Goal: Information Seeking & Learning: Learn about a topic

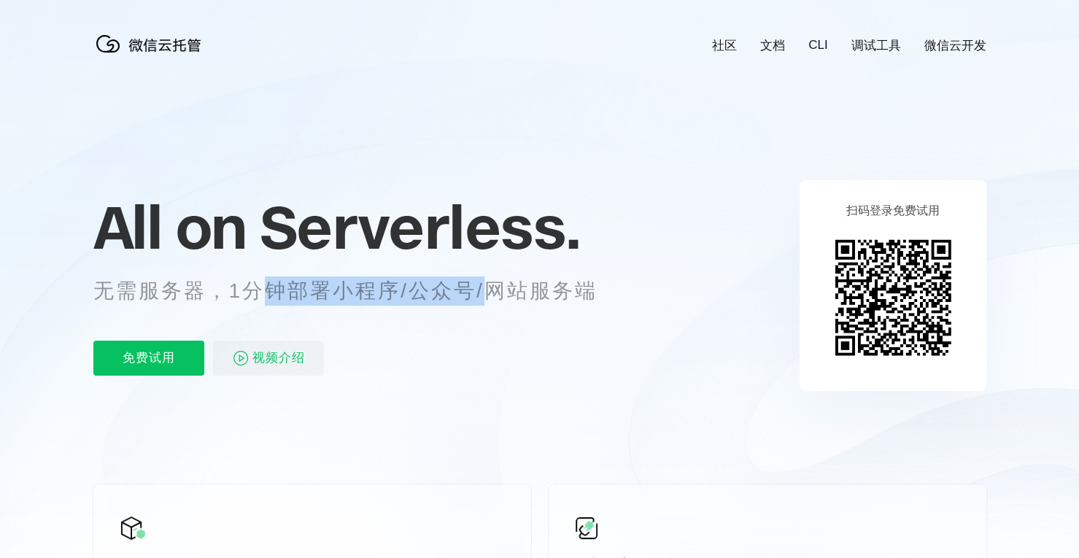
scroll to position [0, 2593]
click at [517, 291] on p "无需服务器，1分钟部署小程序/公众号/网站服务端" at bounding box center [358, 290] width 531 height 29
click at [450, 296] on p "无需服务器，1分钟部署小程序/公众号/网站服务端" at bounding box center [358, 290] width 531 height 29
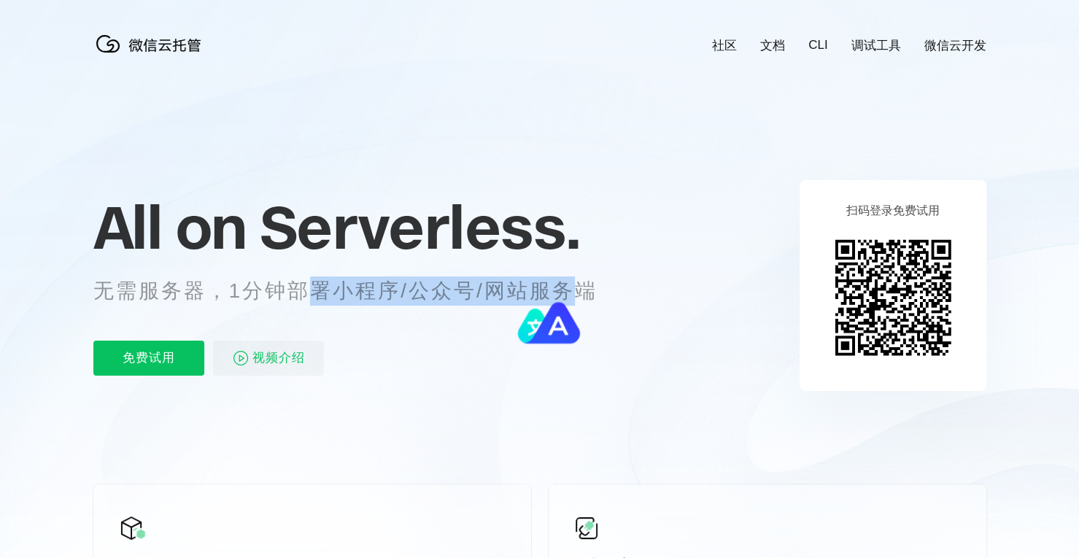
drag, startPoint x: 318, startPoint y: 297, endPoint x: 580, endPoint y: 287, distance: 262.7
click at [580, 287] on p "无需服务器，1分钟部署小程序/公众号/网站服务端" at bounding box center [358, 290] width 531 height 29
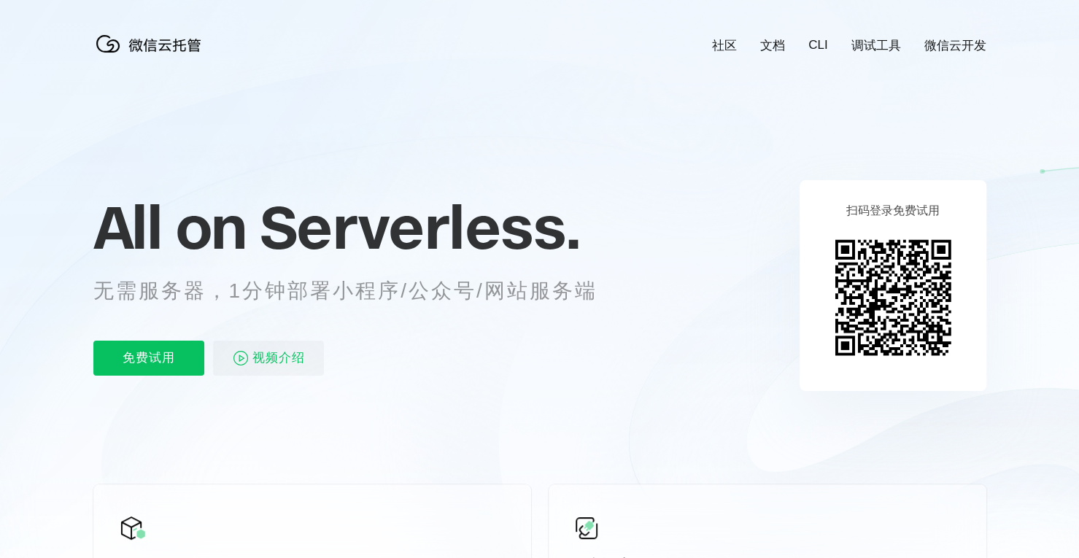
click at [315, 234] on span "Serverless." at bounding box center [420, 226] width 320 height 73
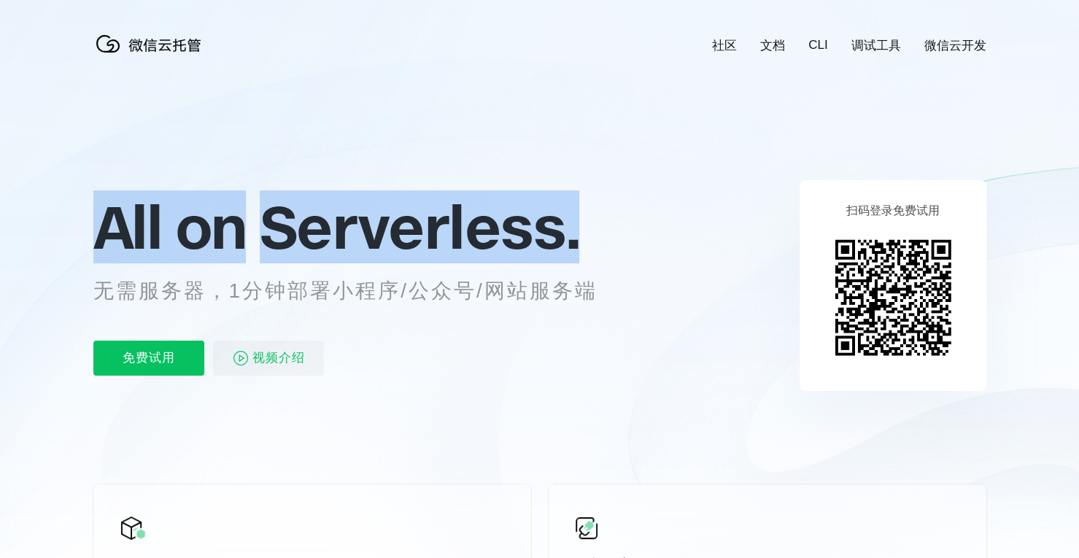
drag, startPoint x: 100, startPoint y: 221, endPoint x: 597, endPoint y: 220, distance: 496.6
click at [597, 220] on p "All on Serverless." at bounding box center [363, 227] width 540 height 64
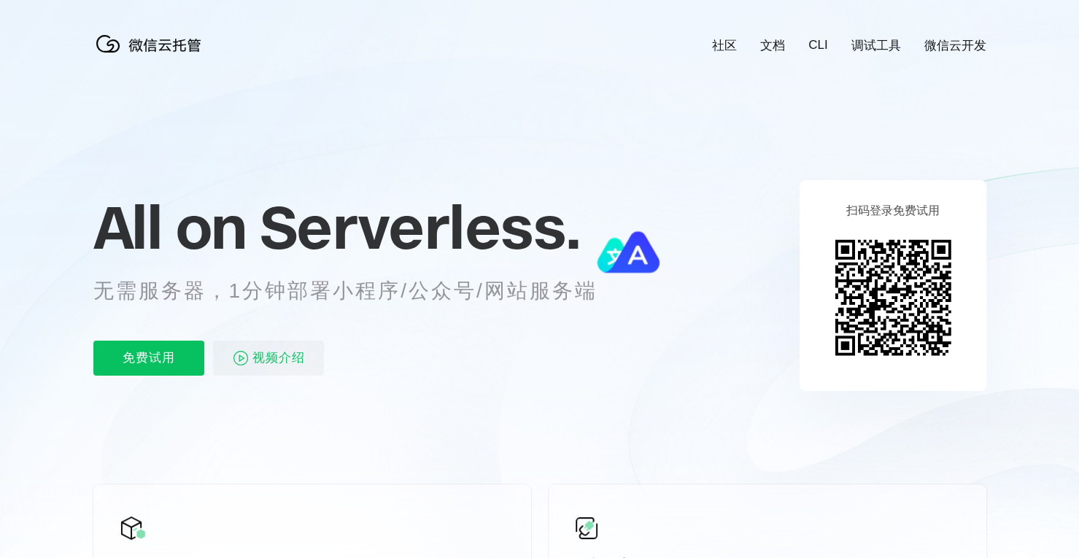
click at [444, 283] on p "无需服务器，1分钟部署小程序/公众号/网站服务端" at bounding box center [358, 290] width 531 height 29
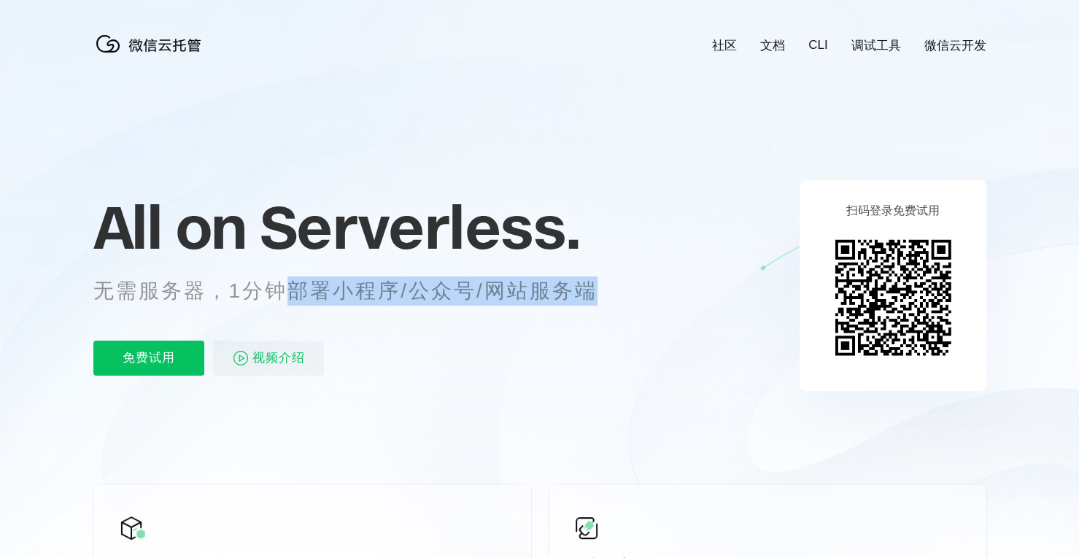
drag, startPoint x: 294, startPoint y: 285, endPoint x: 627, endPoint y: 279, distance: 333.3
click at [627, 279] on div "All on Serverless. 无需服务器，1分钟部署小程序/公众号/网站服务端 免费试用 视频介绍" at bounding box center [363, 284] width 540 height 211
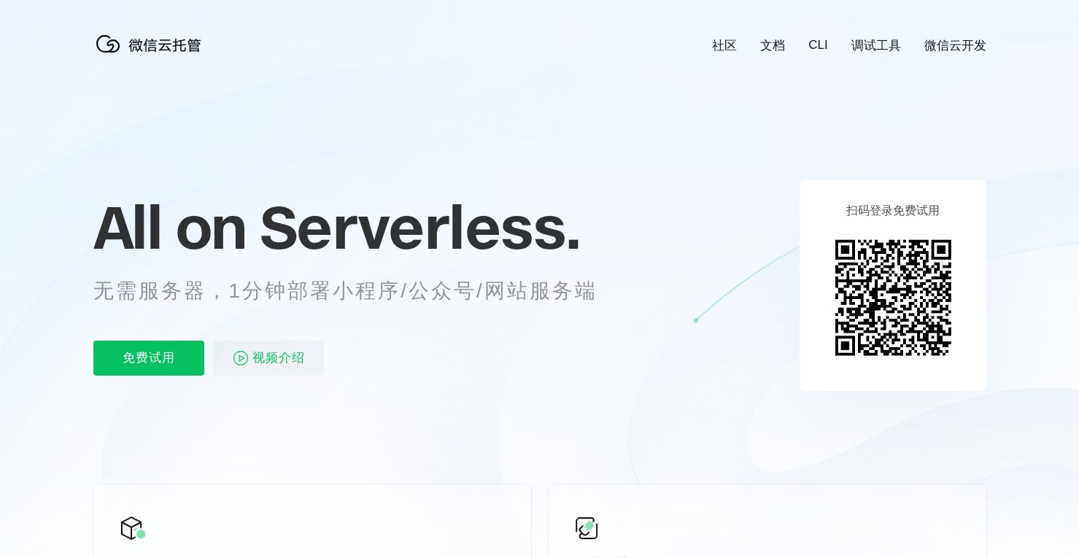
click at [284, 262] on span "Serverless." at bounding box center [420, 226] width 320 height 73
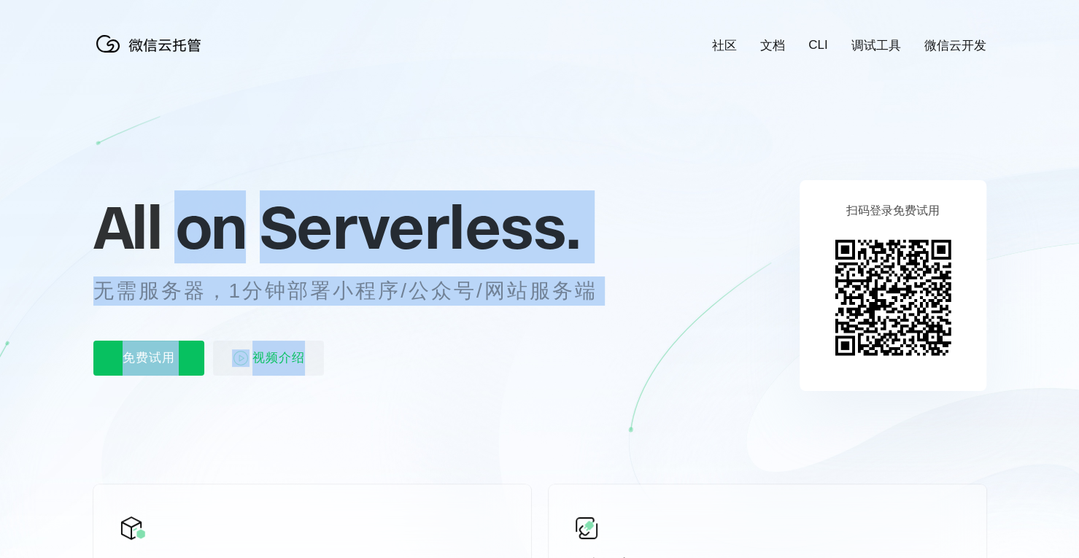
drag, startPoint x: 178, startPoint y: 218, endPoint x: 571, endPoint y: 314, distance: 404.5
click at [571, 314] on div "All on Serverless. 无需服务器，1分钟部署小程序/公众号/网站服务端 免费试用 视频介绍" at bounding box center [363, 284] width 540 height 211
click at [510, 331] on div "All on Serverless. 无需服务器，1分钟部署小程序/公众号/网站服务端 免费试用 视频介绍" at bounding box center [363, 284] width 540 height 211
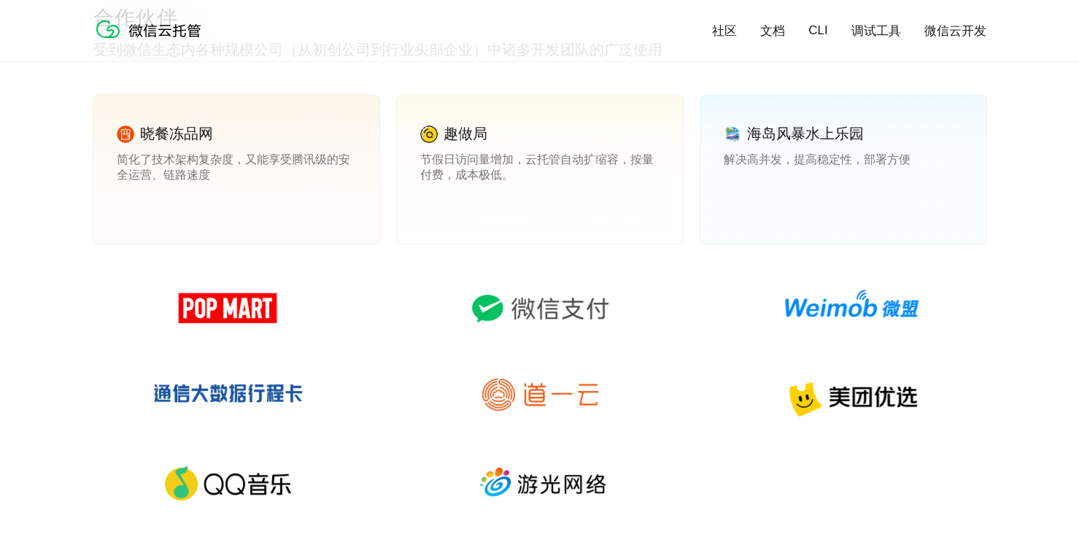
scroll to position [2115, 0]
